Goal: Transaction & Acquisition: Subscribe to service/newsletter

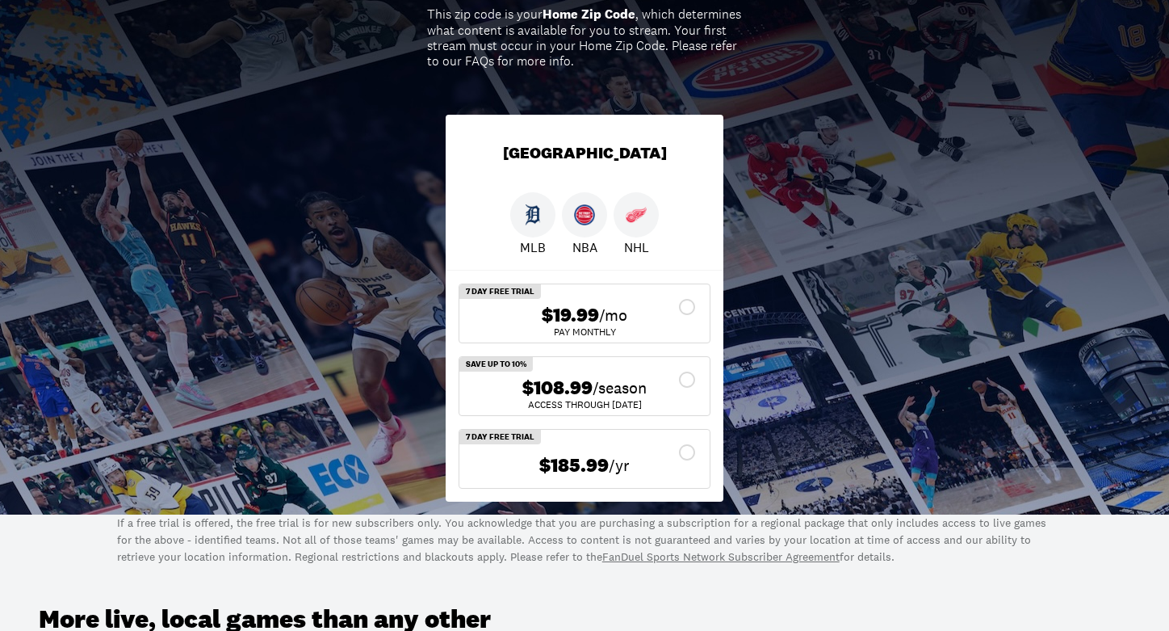
scroll to position [314, 0]
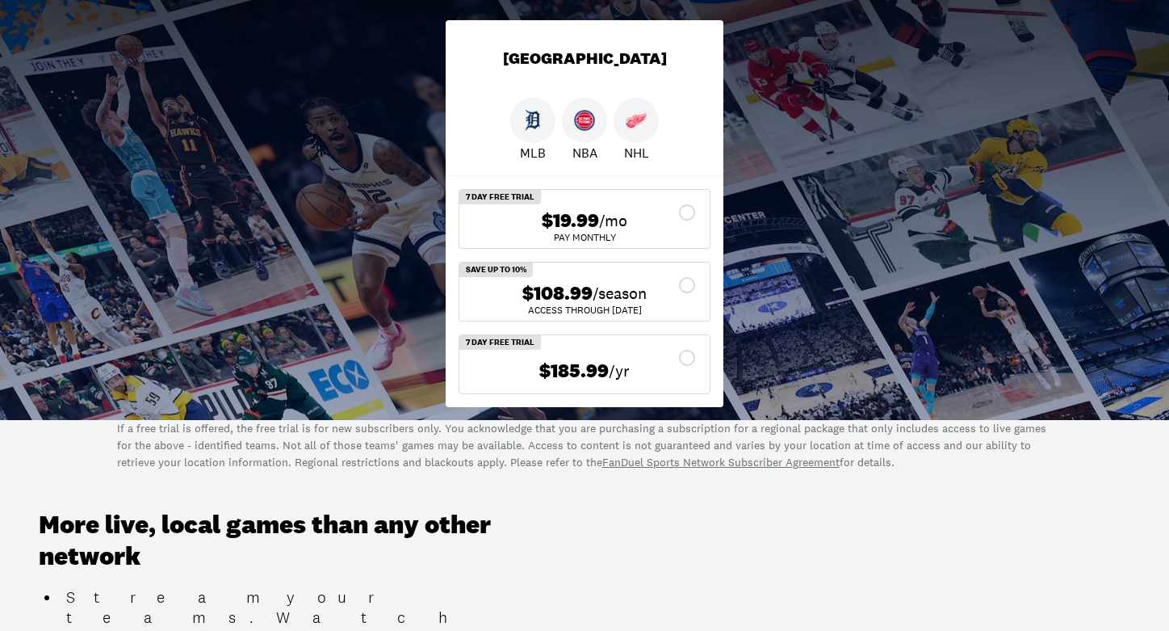
click at [688, 285] on div "$108.99 /season" at bounding box center [584, 293] width 224 height 23
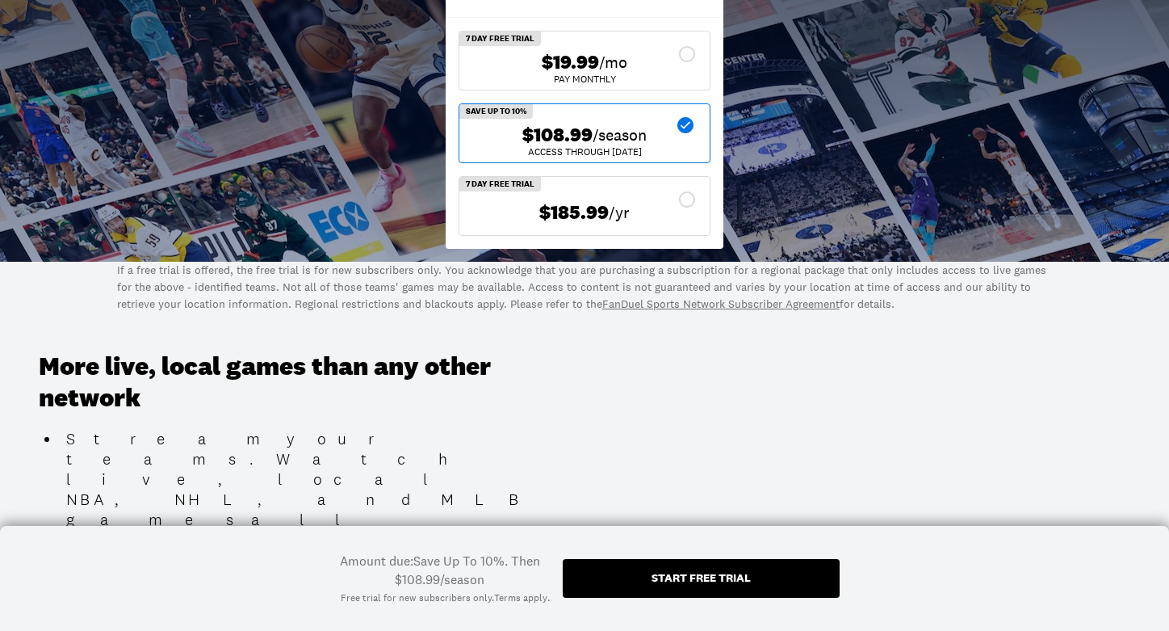
scroll to position [542, 0]
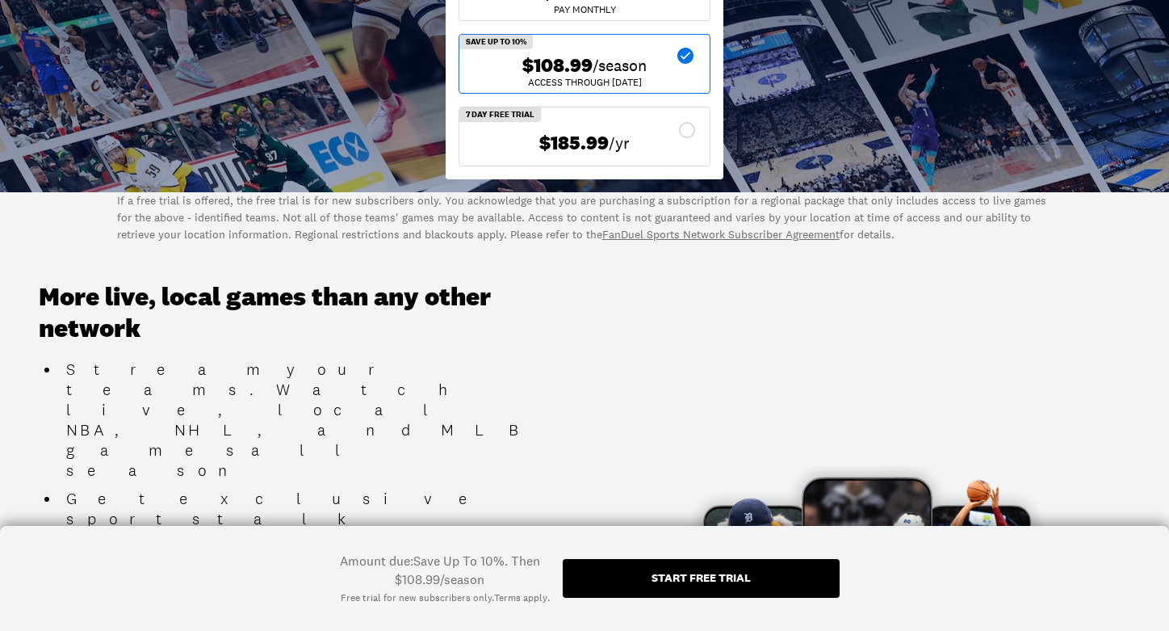
click at [690, 576] on div "Start free trial" at bounding box center [701, 577] width 99 height 11
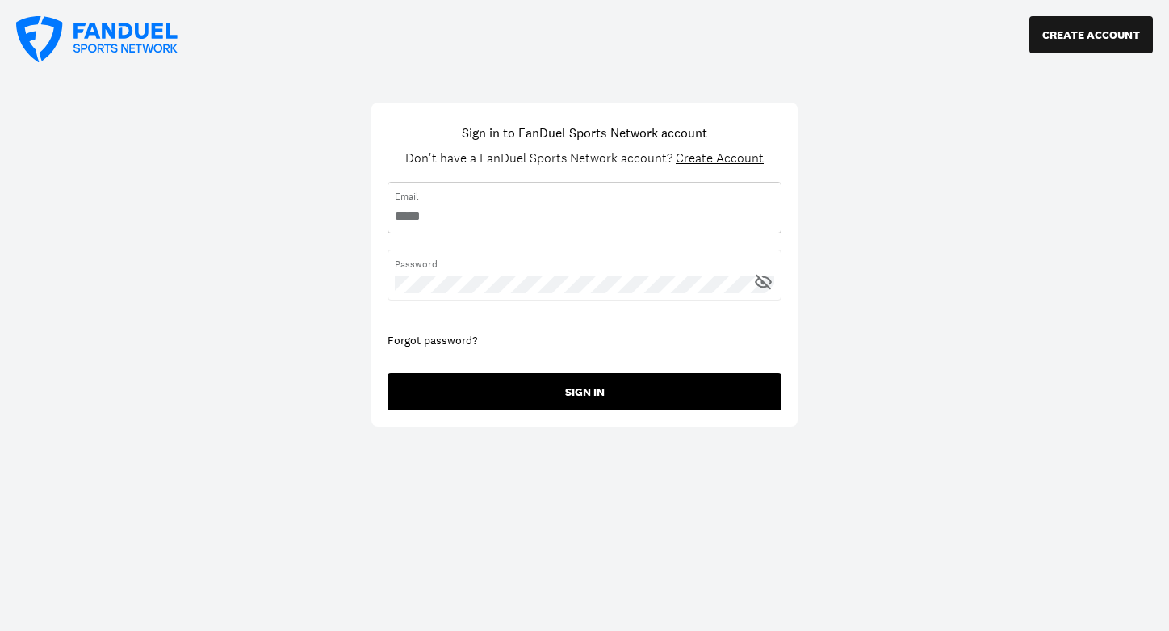
type input "**********"
click at [585, 390] on button "SIGN IN" at bounding box center [585, 391] width 394 height 37
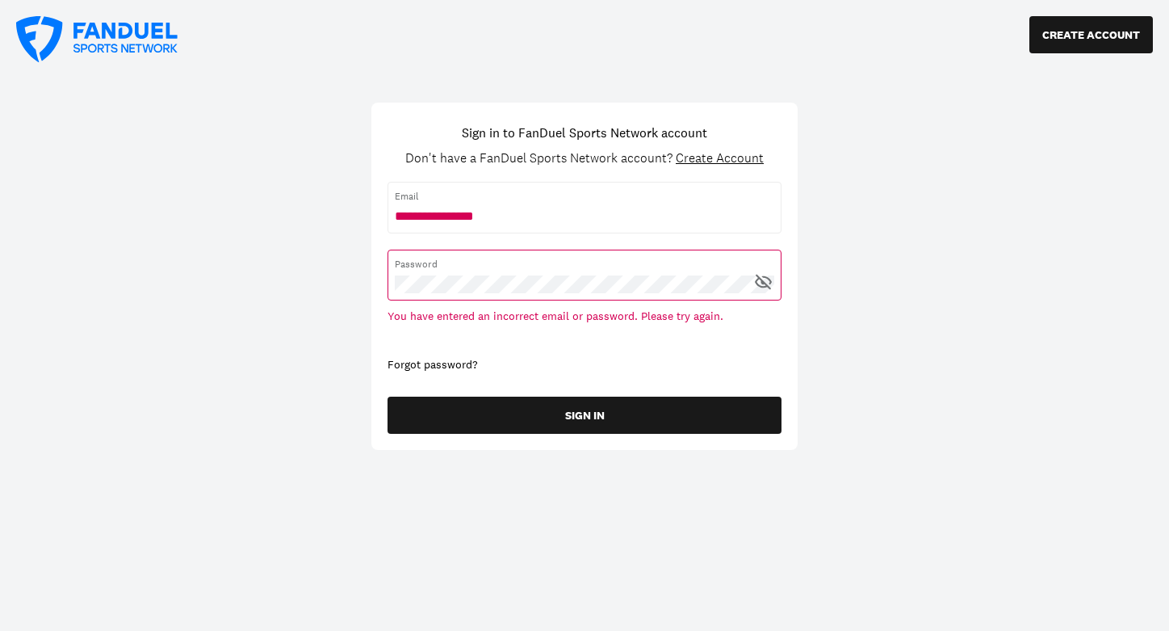
click at [446, 360] on div "Forgot password?" at bounding box center [585, 365] width 394 height 16
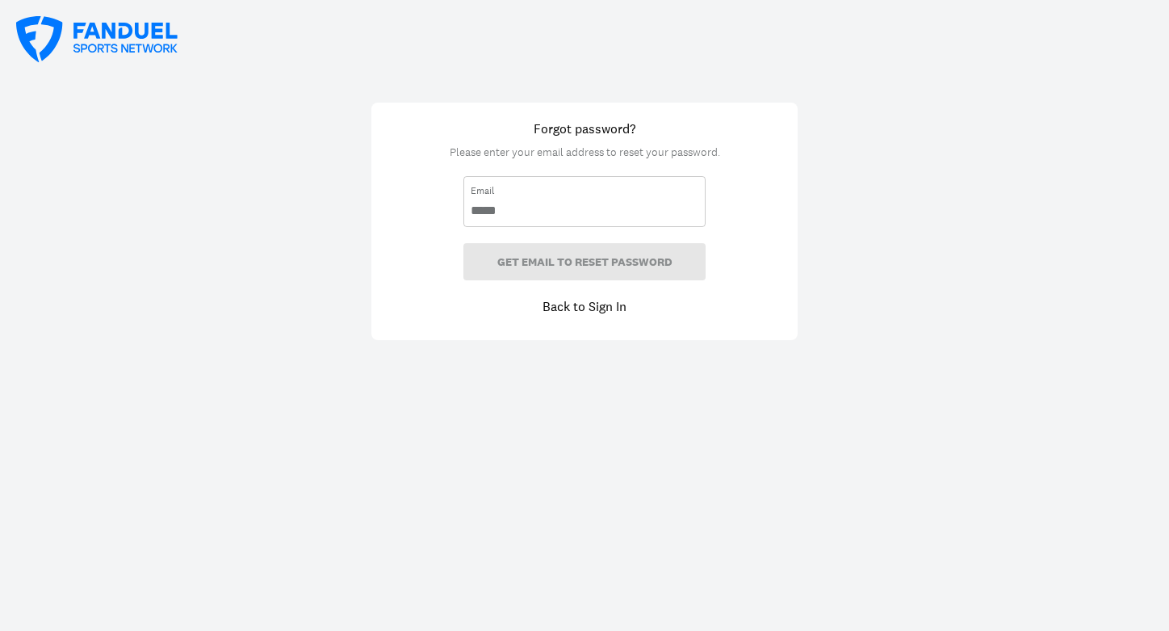
click at [517, 208] on input "email" at bounding box center [585, 211] width 228 height 18
type input "**********"
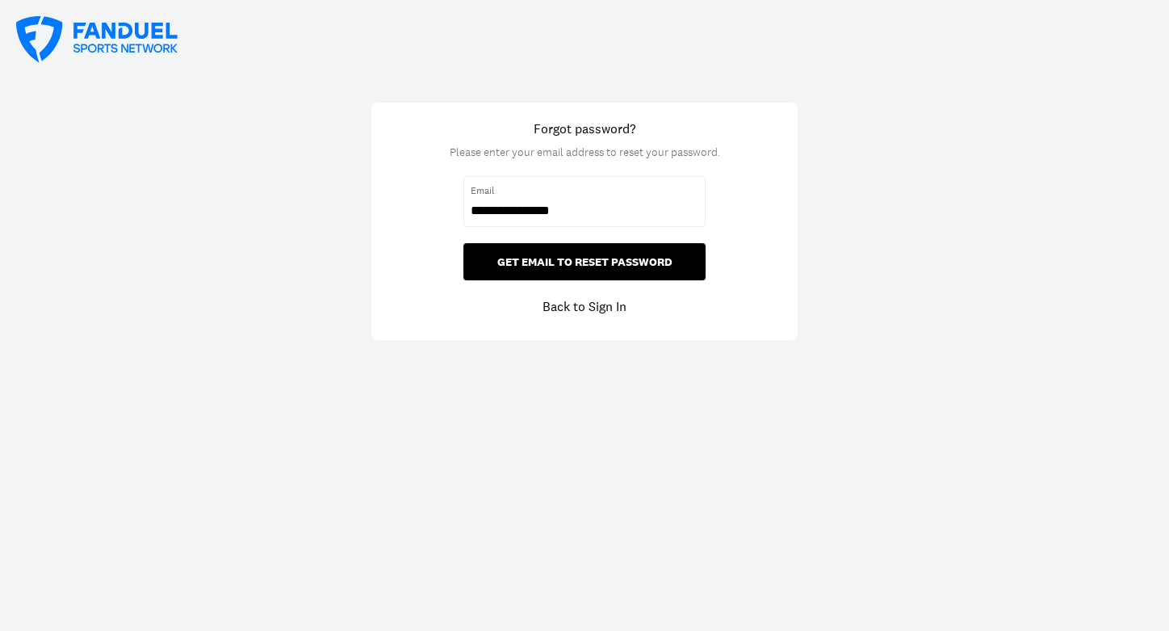
click at [564, 261] on button "GET EMAIL TO RESET PASSWORD" at bounding box center [584, 261] width 242 height 37
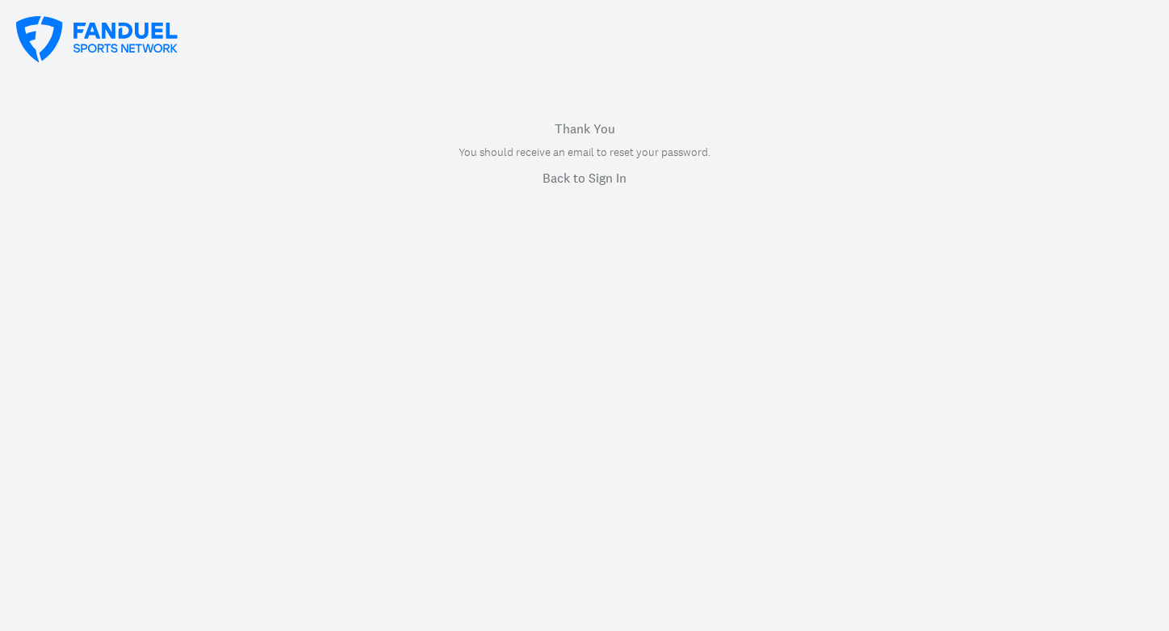
click at [581, 174] on link "Back to Sign In" at bounding box center [585, 177] width 84 height 19
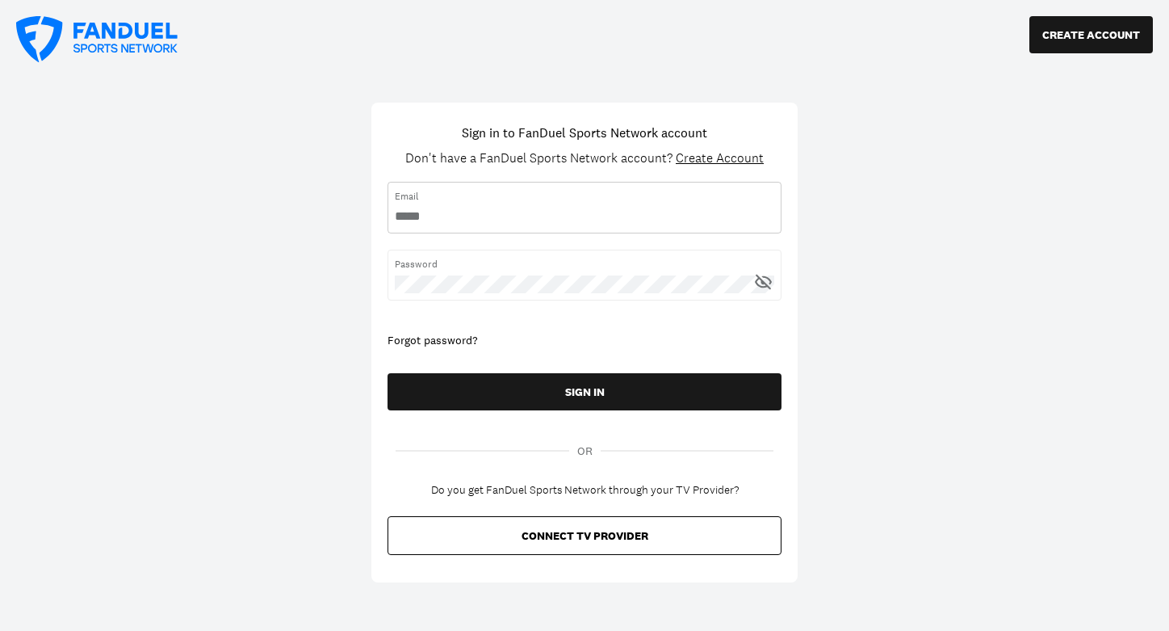
type input "**********"
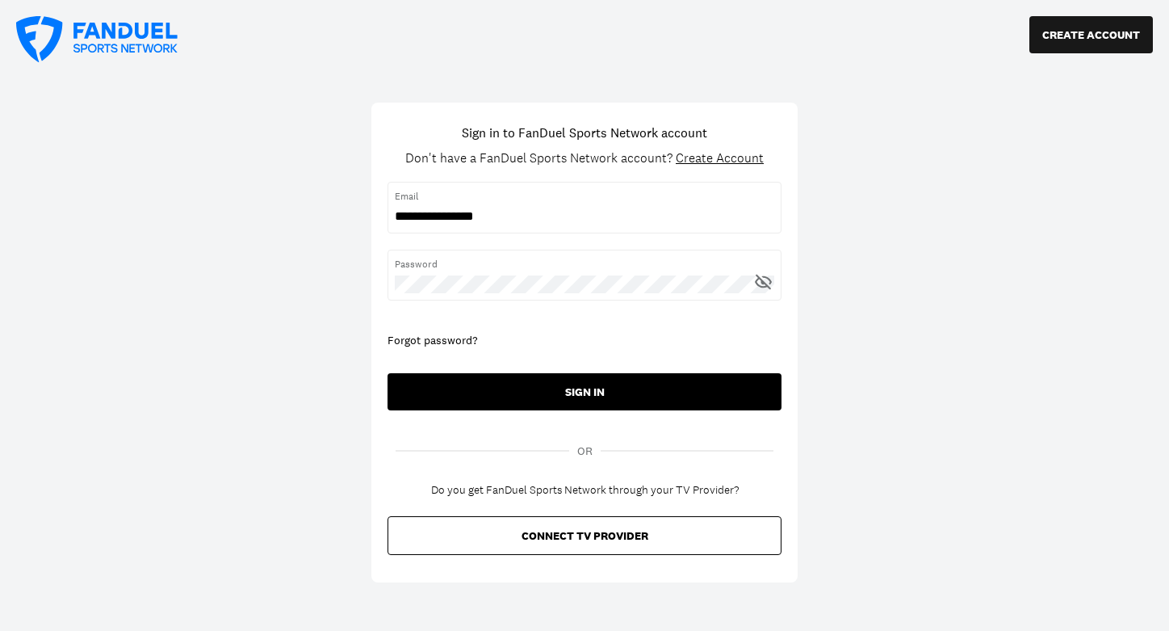
click at [580, 385] on button "SIGN IN" at bounding box center [585, 391] width 394 height 37
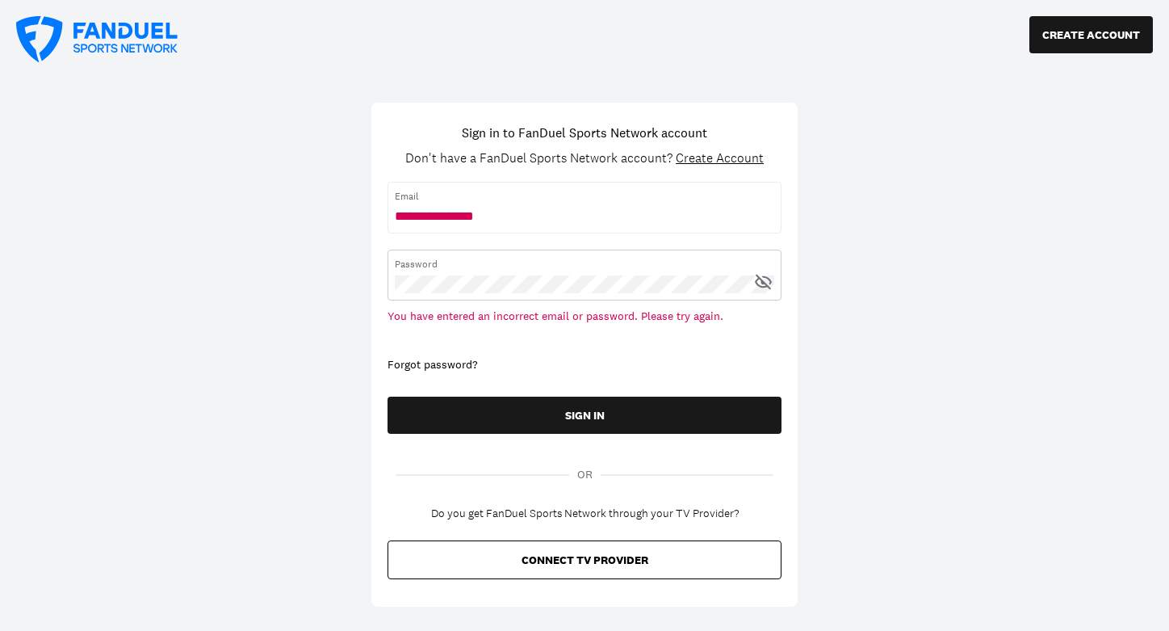
click at [360, 276] on div "CREATE ACCOUNT Sign in to FanDuel Sports Network account Don't have a FanDuel S…" at bounding box center [584, 315] width 1169 height 631
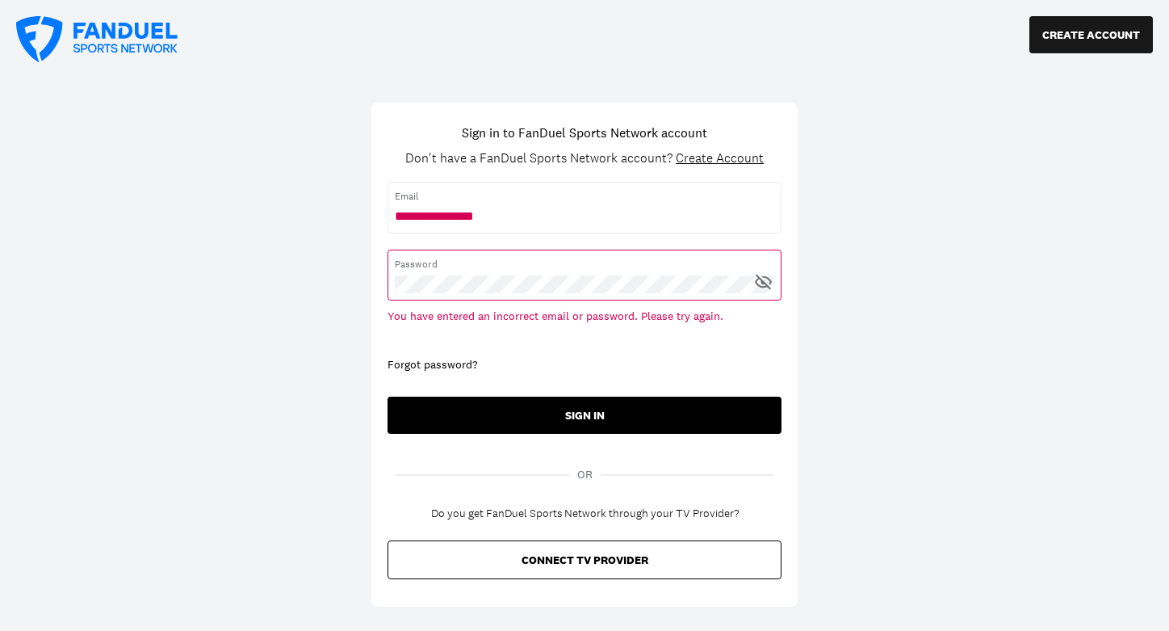
click at [577, 409] on button "SIGN IN" at bounding box center [585, 414] width 394 height 37
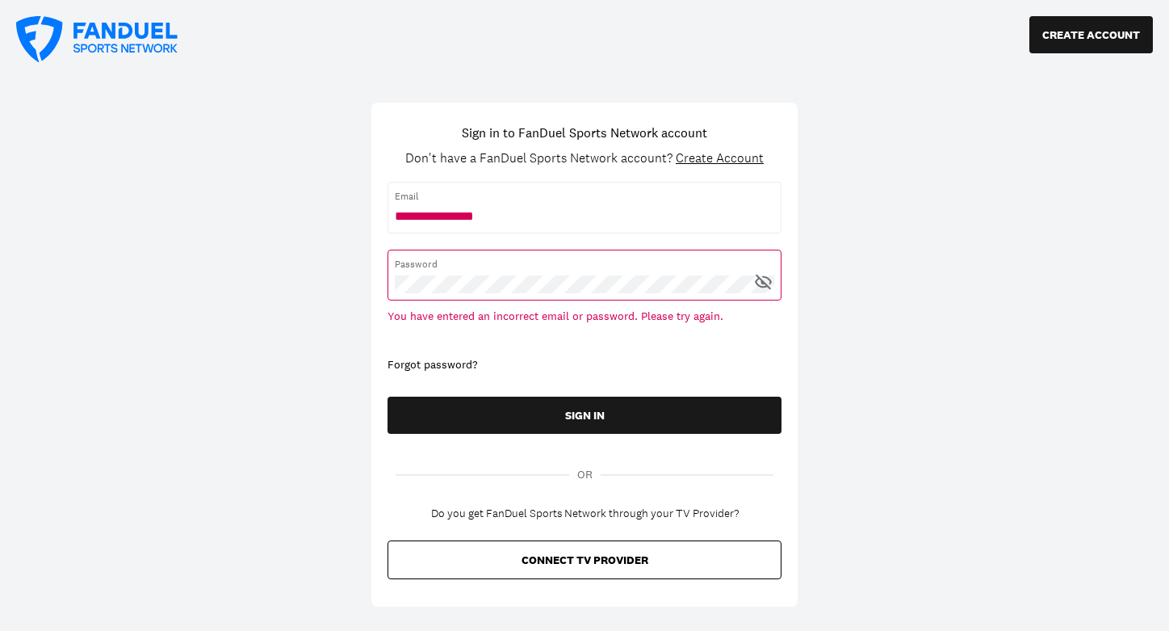
click at [764, 282] on icon at bounding box center [763, 281] width 16 height 15
click at [438, 362] on div "Forgot password?" at bounding box center [585, 365] width 394 height 16
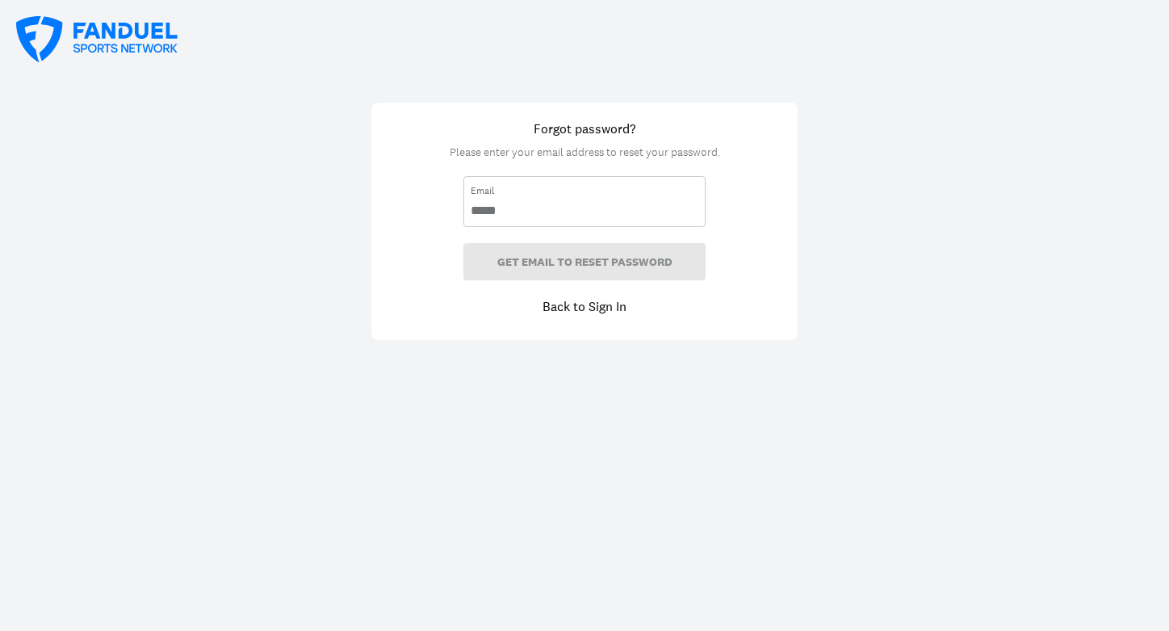
click at [510, 212] on input "email" at bounding box center [585, 211] width 228 height 18
type input "**********"
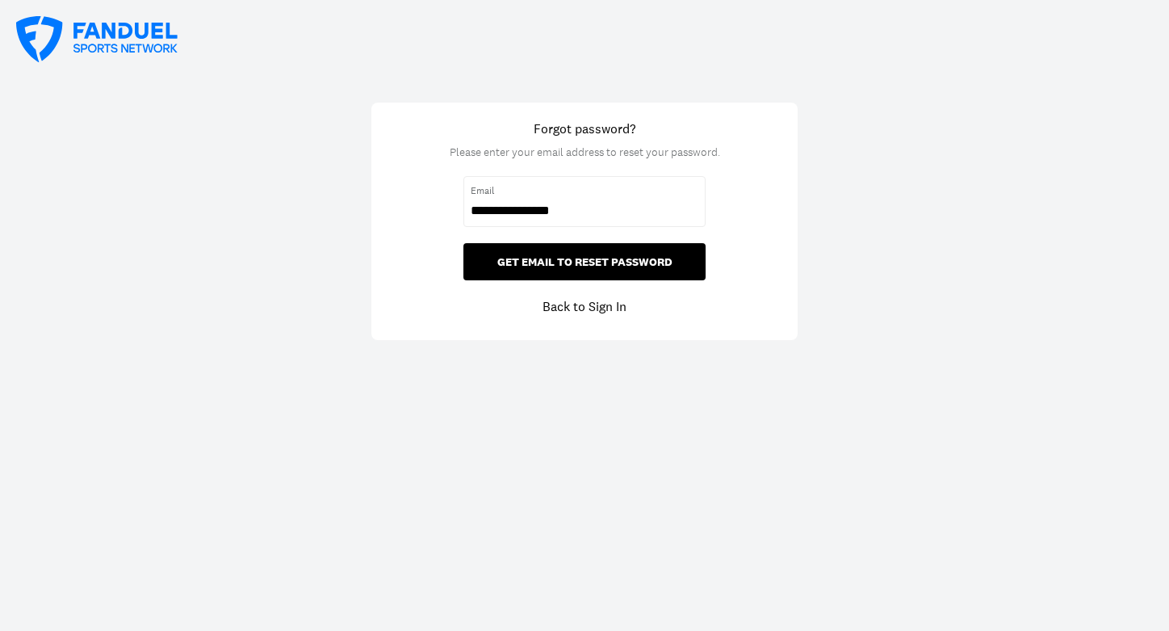
click at [574, 259] on button "GET EMAIL TO RESET PASSWORD" at bounding box center [584, 261] width 242 height 37
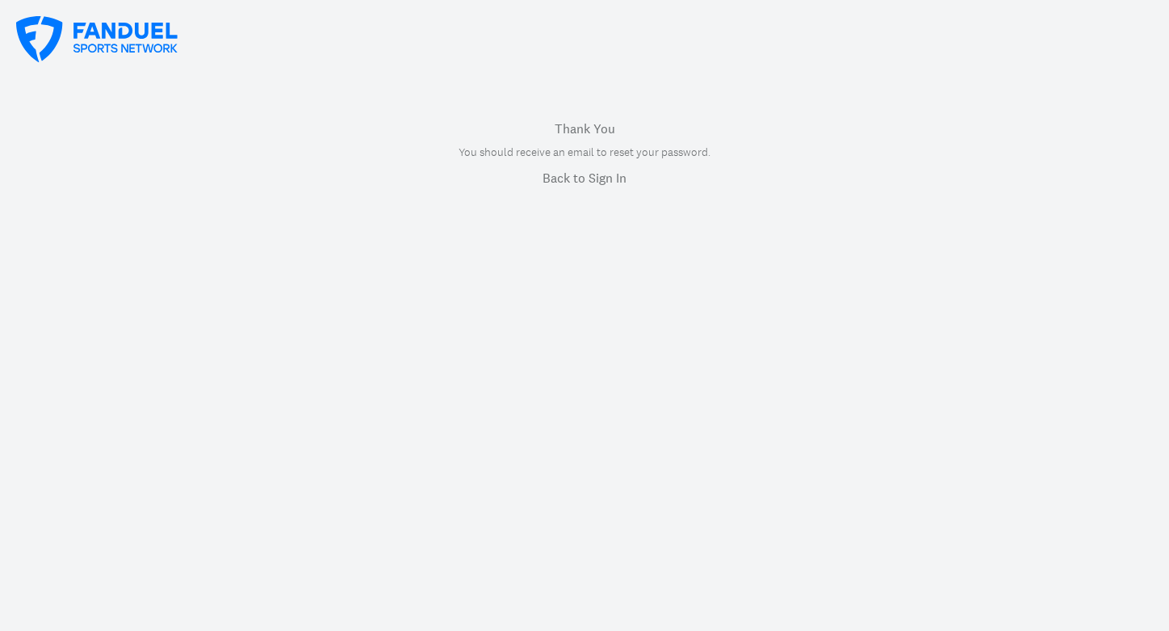
click at [572, 174] on link "Back to Sign In" at bounding box center [585, 177] width 84 height 19
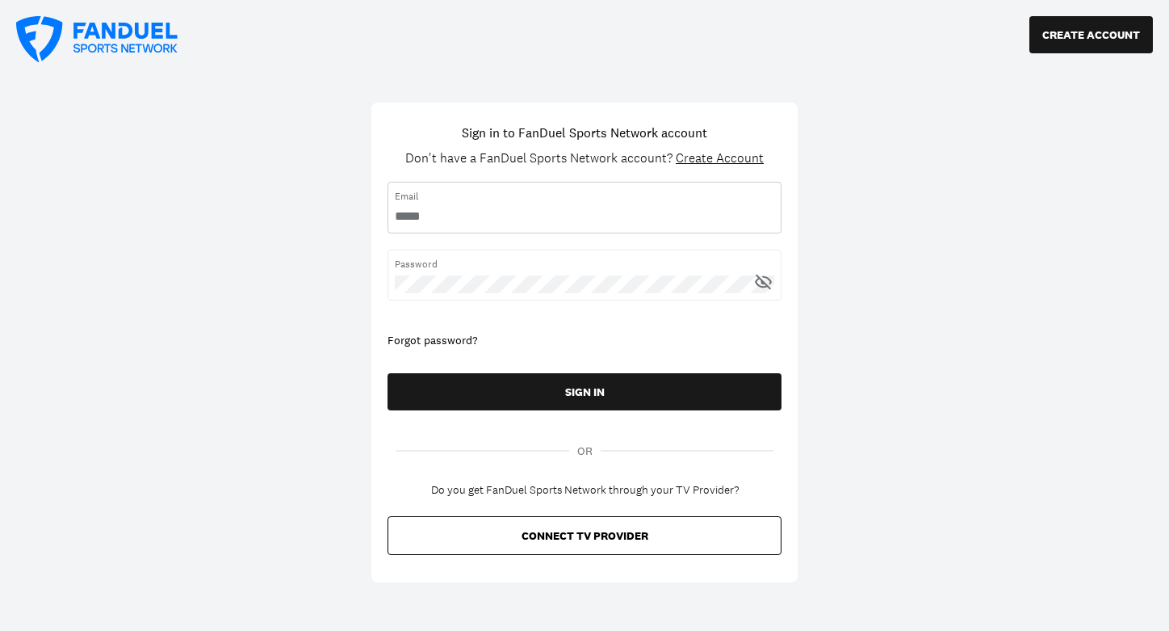
type input "**********"
click at [585, 390] on button "SIGN IN" at bounding box center [585, 391] width 394 height 37
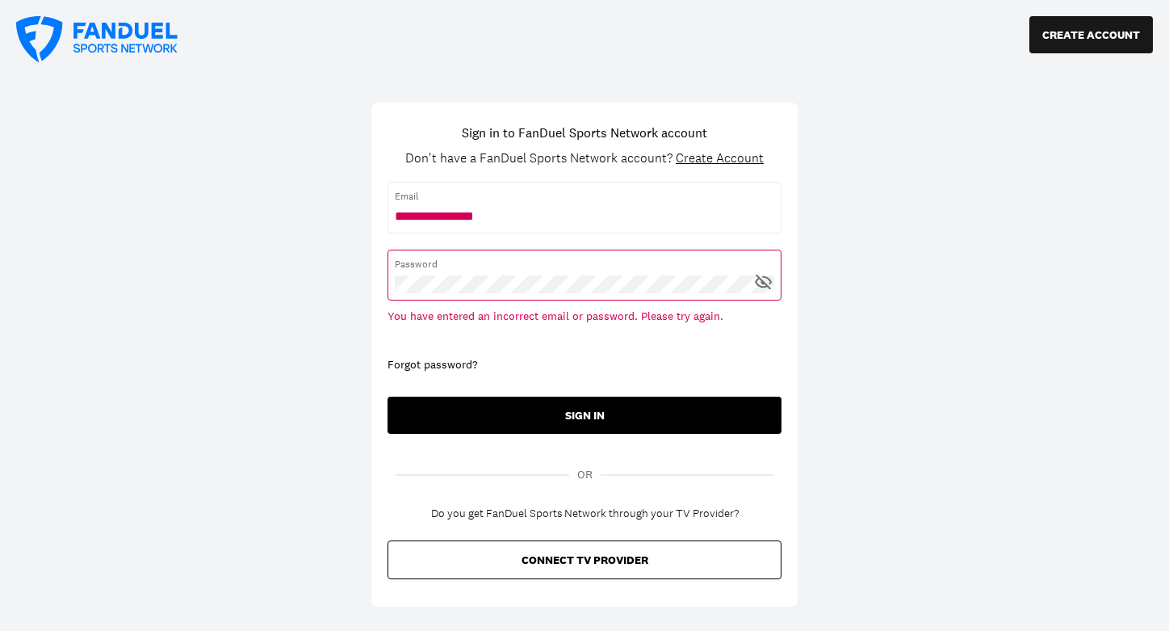
click at [571, 412] on button "SIGN IN" at bounding box center [585, 414] width 394 height 37
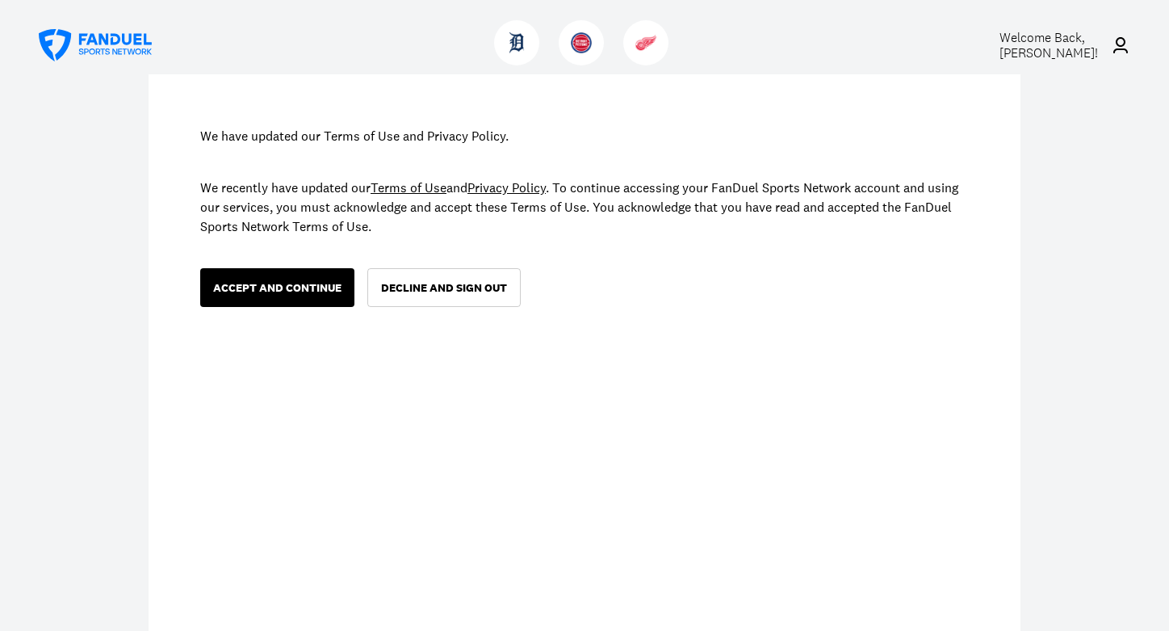
click at [291, 287] on div "ACCEPT AND CONTINUE" at bounding box center [277, 287] width 128 height 11
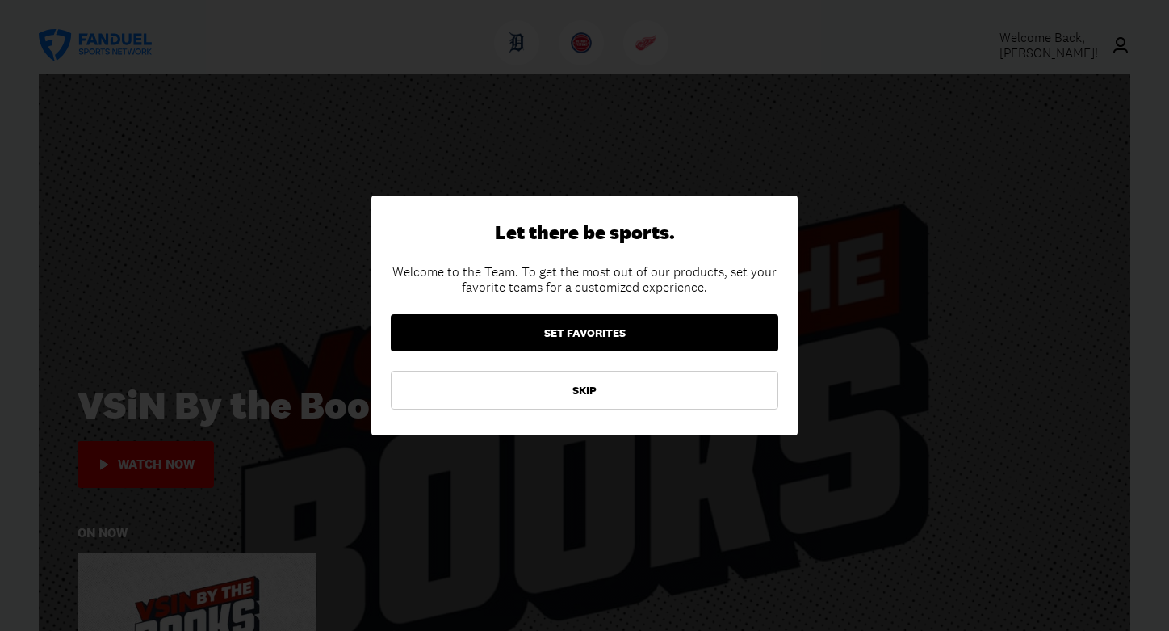
click at [576, 329] on button "SET FAVORITES" at bounding box center [585, 332] width 388 height 37
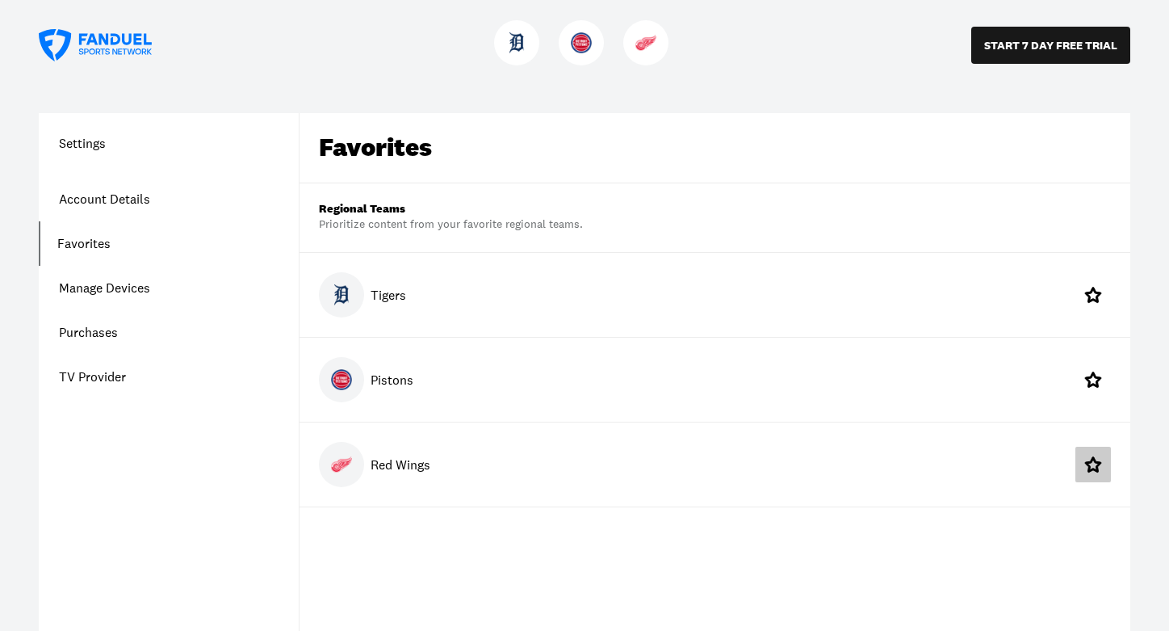
click at [1093, 460] on icon at bounding box center [1092, 464] width 19 height 19
click at [96, 199] on link "Account Details" at bounding box center [169, 199] width 260 height 44
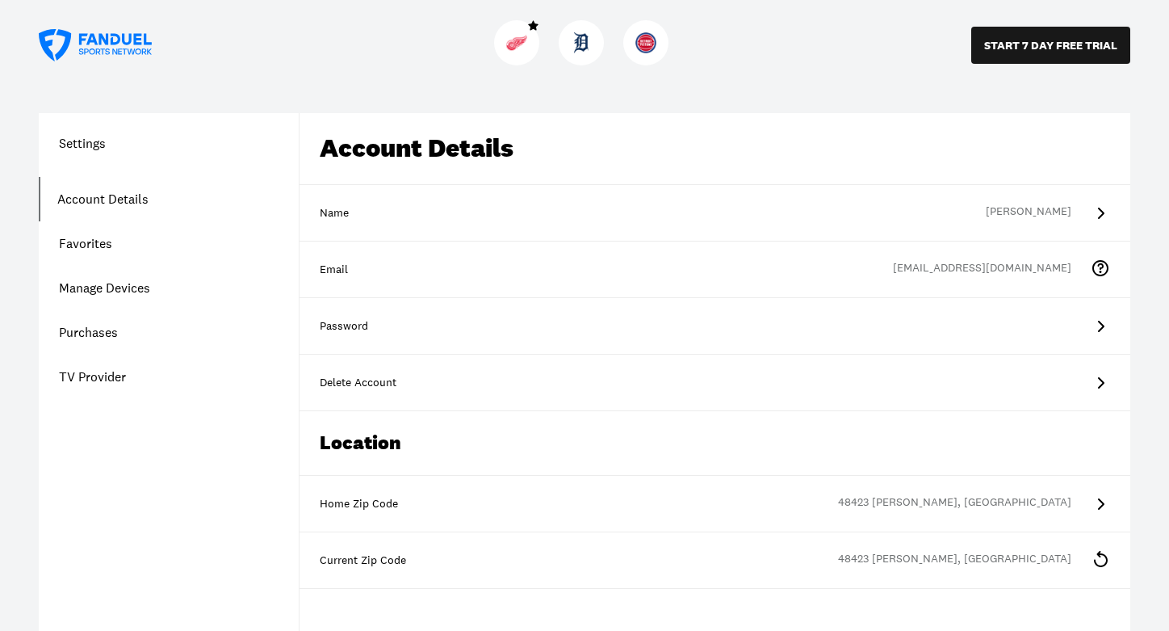
click at [93, 375] on link "TV Provider" at bounding box center [169, 376] width 260 height 44
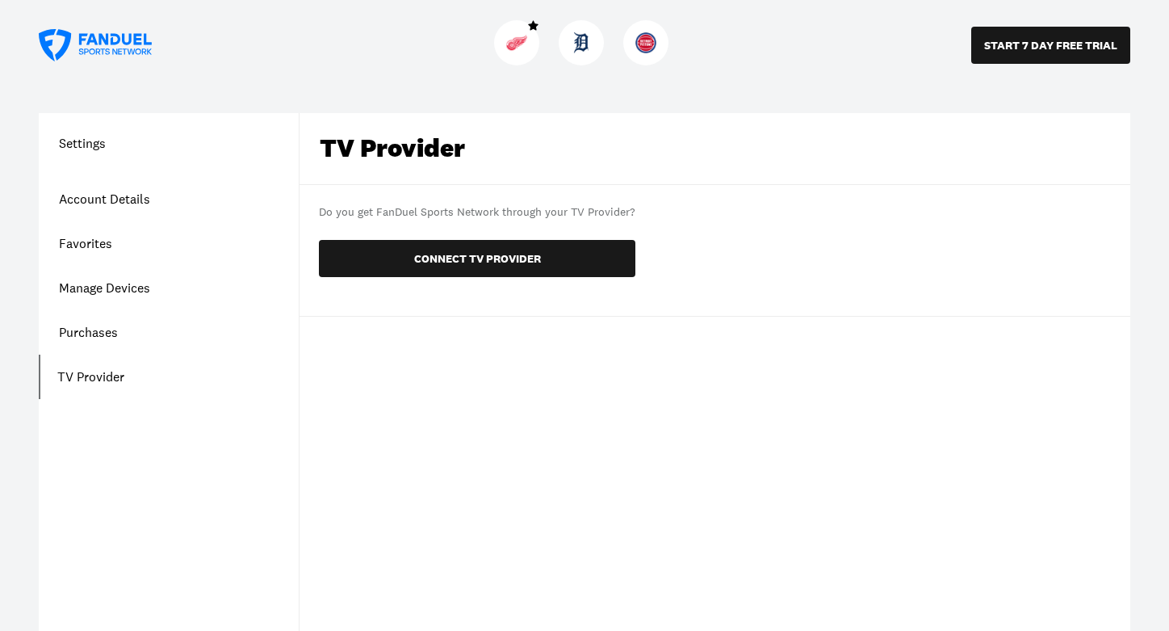
click at [91, 240] on link "Favorites" at bounding box center [169, 243] width 260 height 44
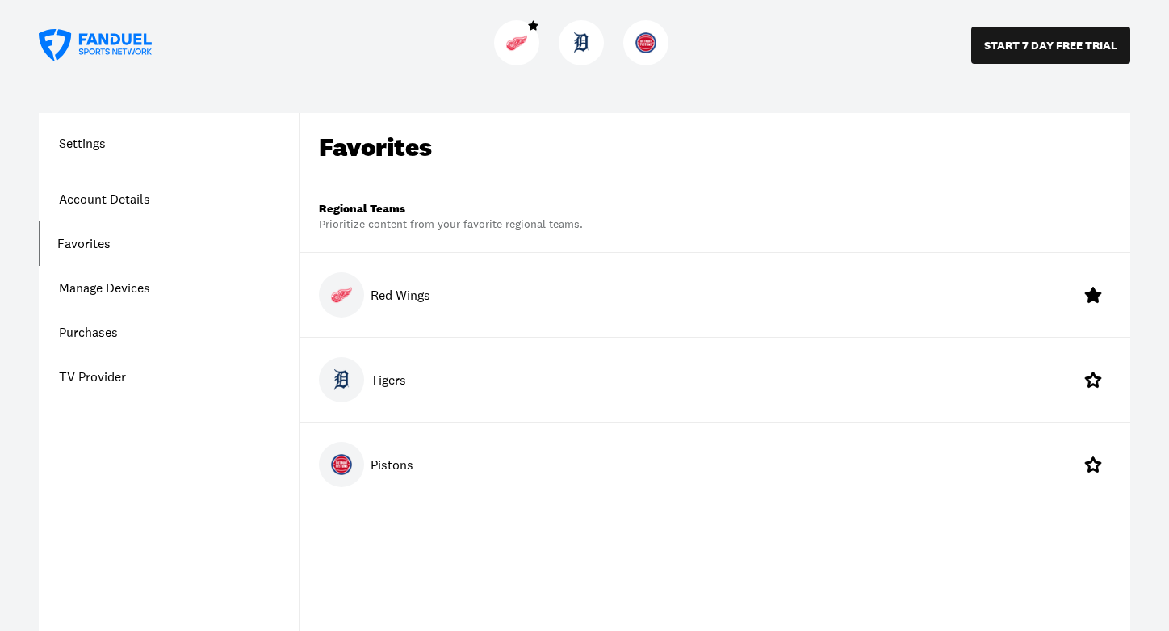
click at [86, 286] on link "Manage Devices" at bounding box center [169, 288] width 260 height 44
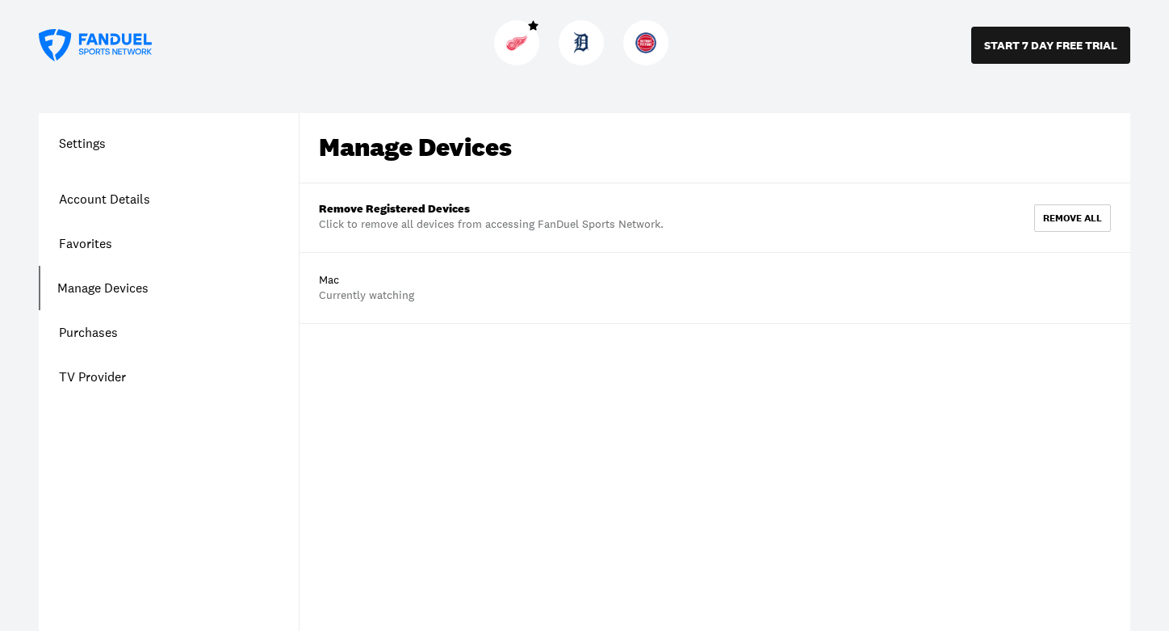
click at [90, 329] on link "Purchases" at bounding box center [169, 332] width 260 height 44
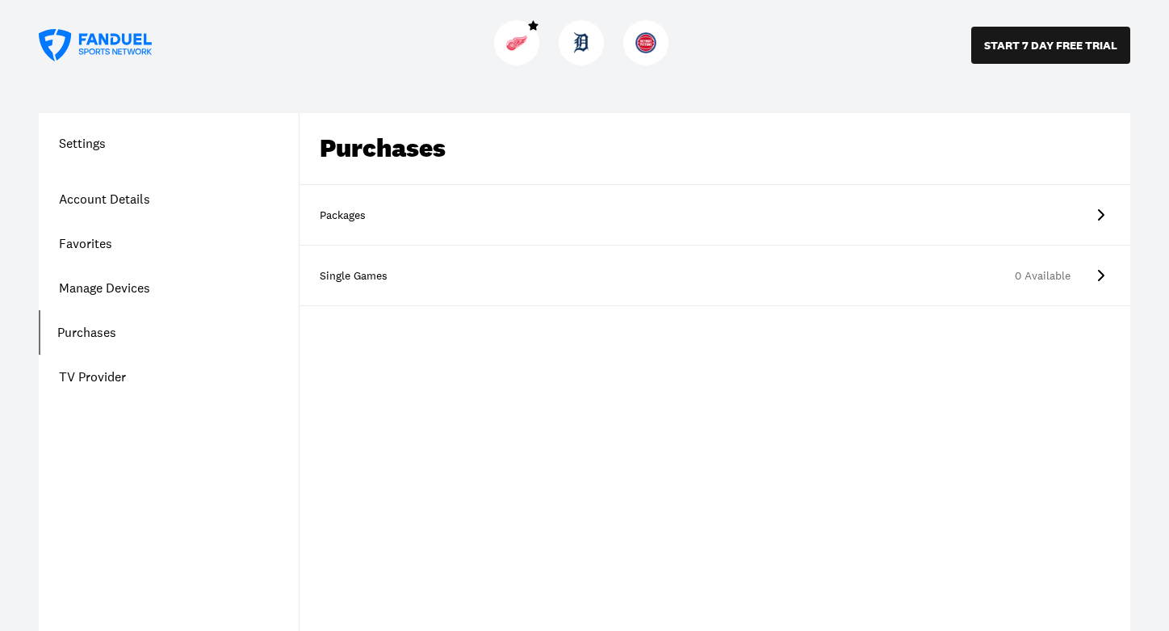
click at [496, 212] on link "Packages" at bounding box center [715, 215] width 831 height 61
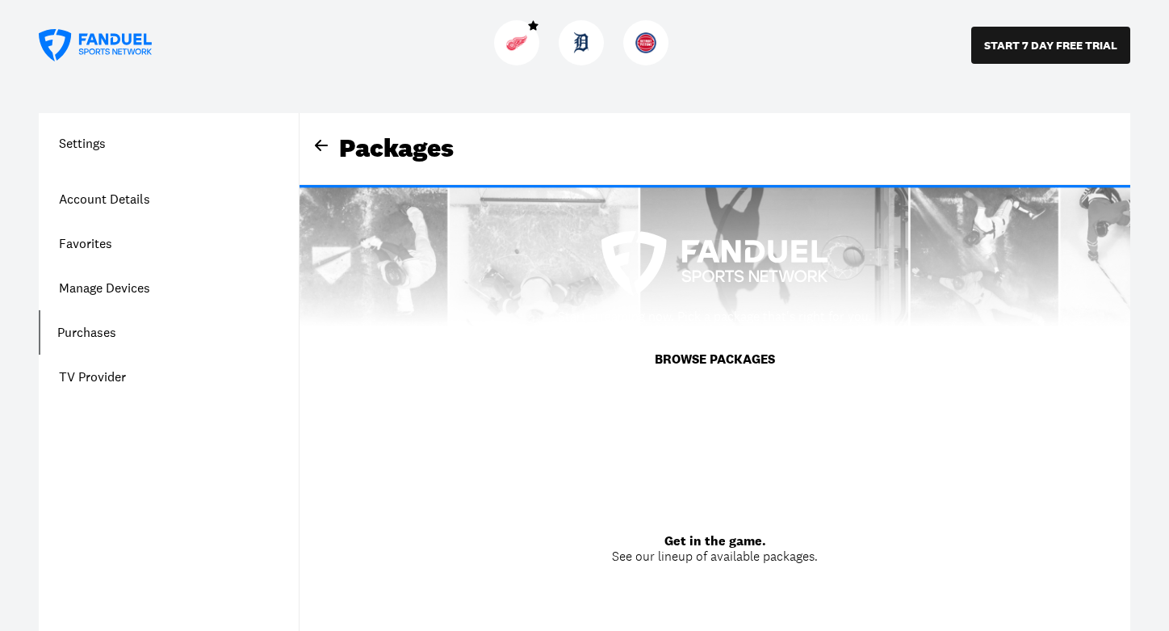
click at [727, 355] on button "BROWSE PACKAGES" at bounding box center [714, 359] width 159 height 45
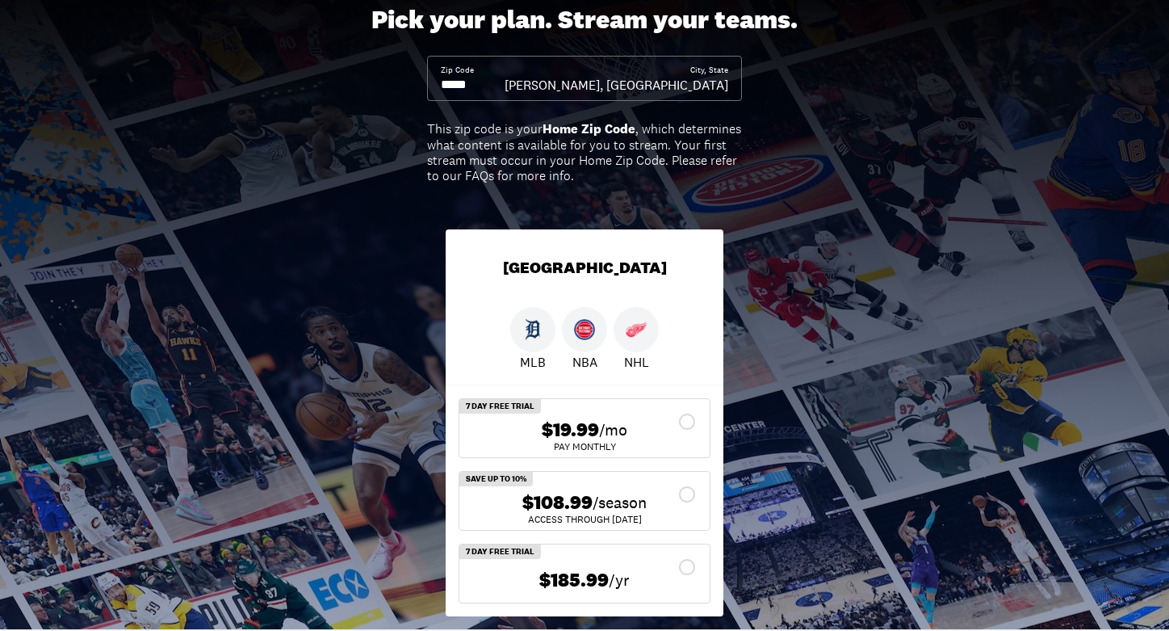
scroll to position [184, 0]
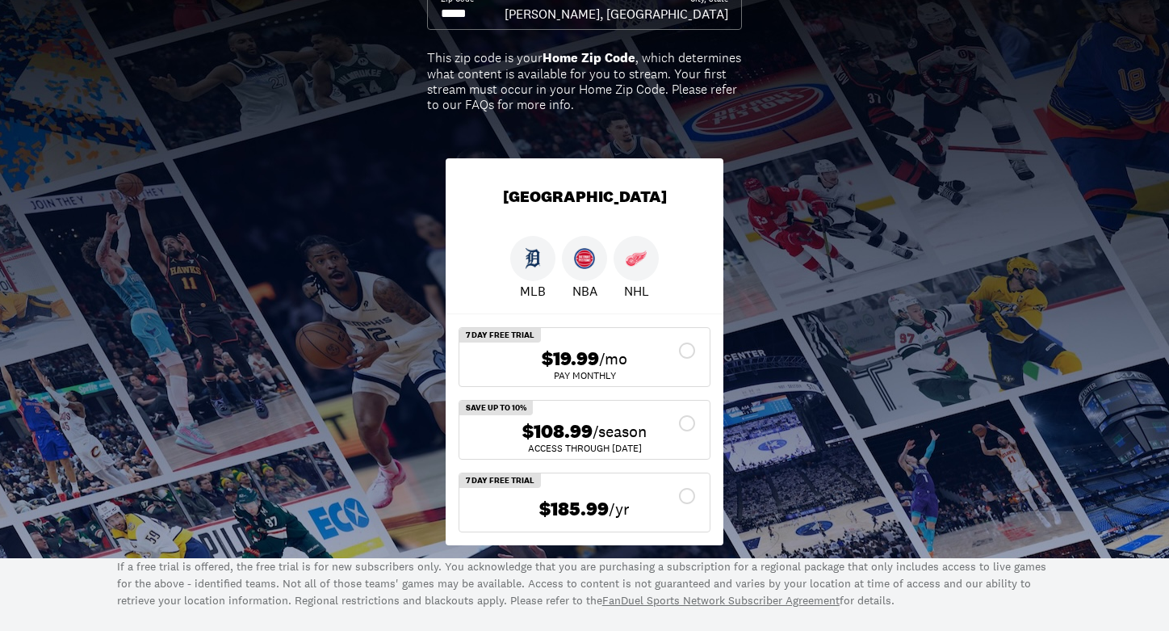
click at [688, 420] on div "$108.99 /season" at bounding box center [584, 431] width 224 height 23
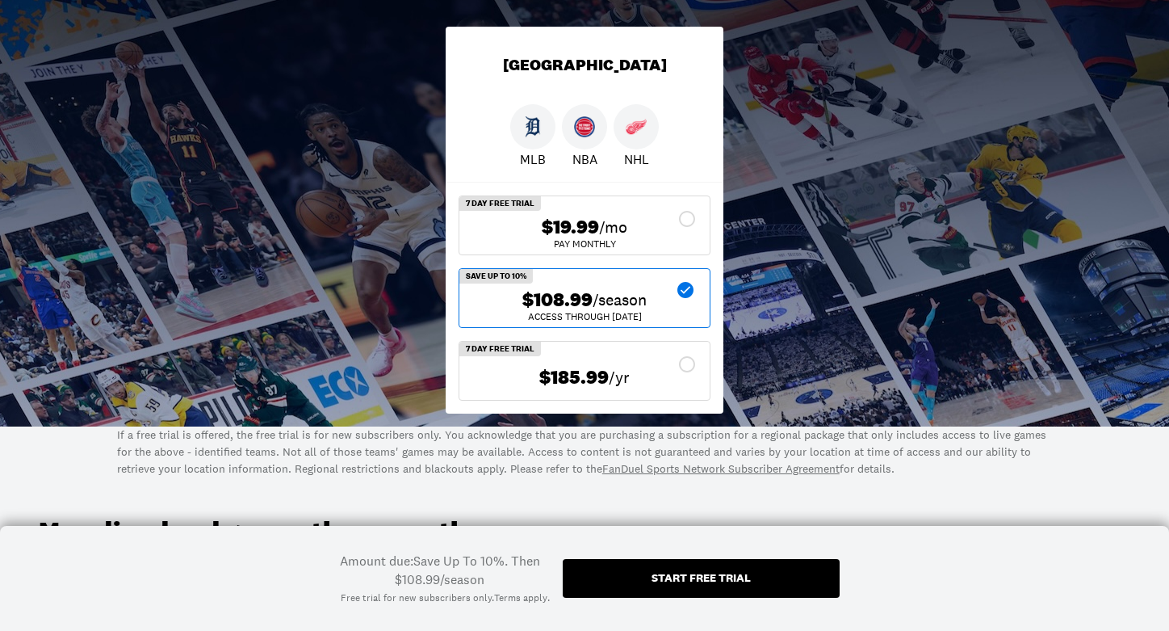
scroll to position [319, 0]
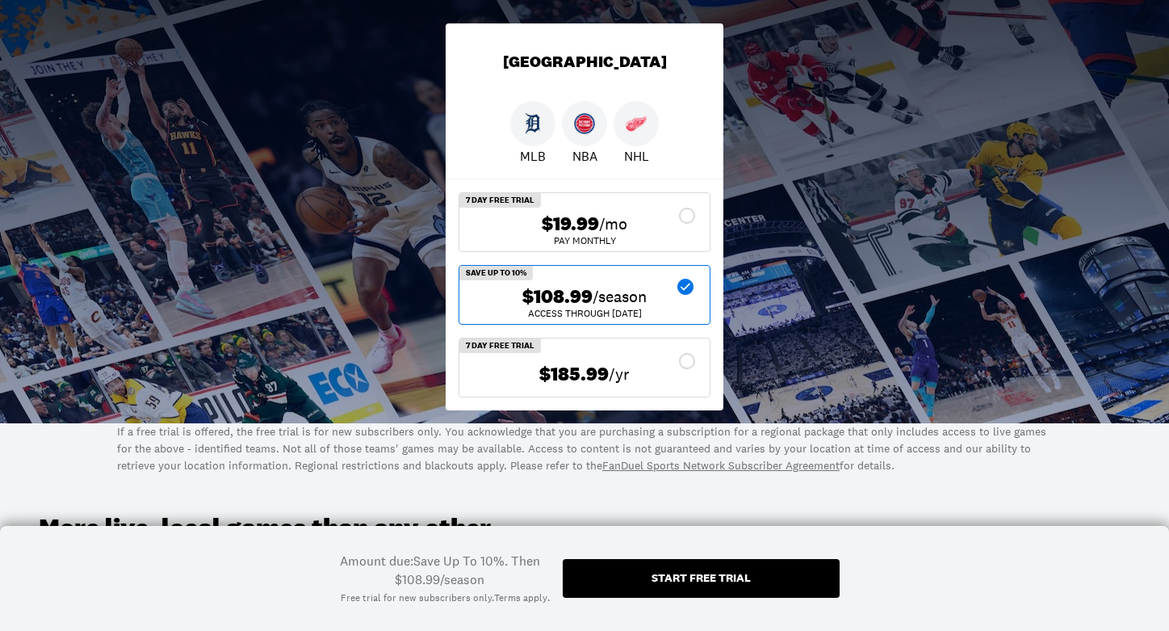
click at [661, 463] on link "FanDuel Sports Network Subscriber Agreement" at bounding box center [720, 465] width 237 height 15
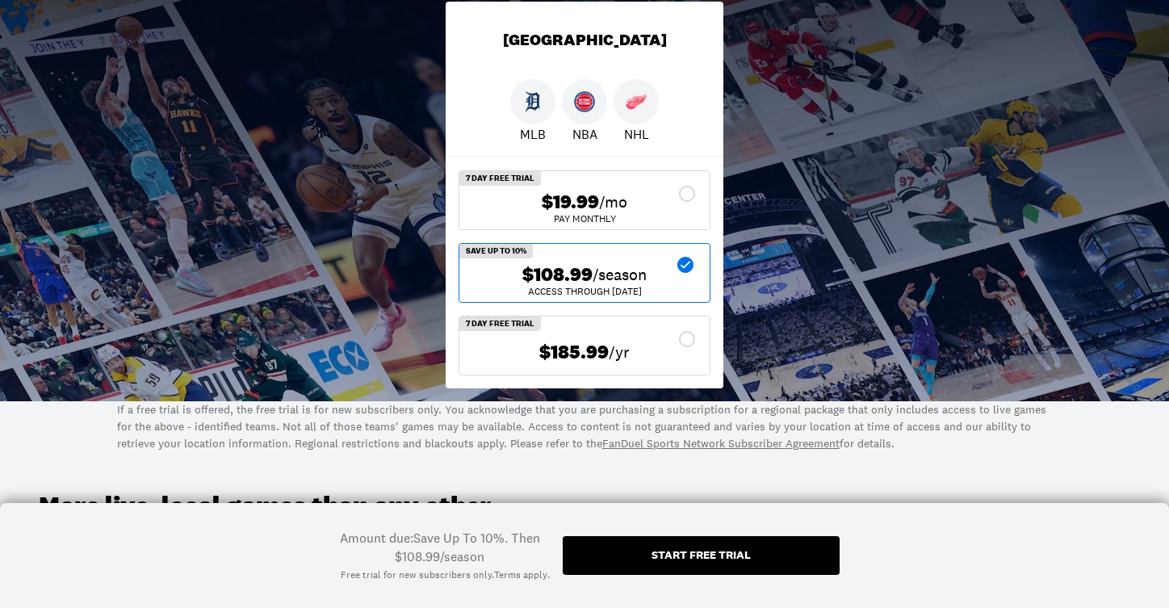
scroll to position [344, 0]
